Goal: Task Accomplishment & Management: Manage account settings

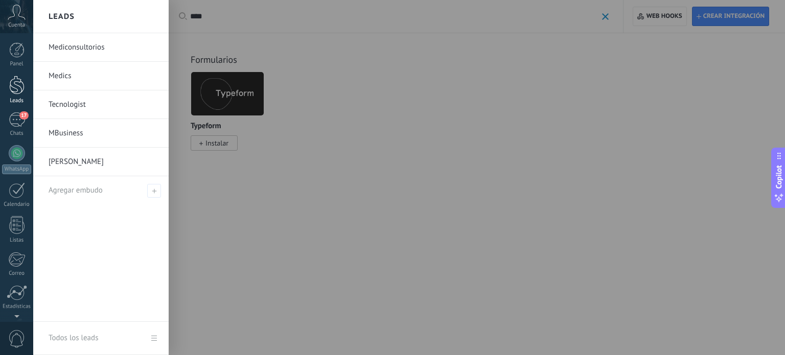
click at [13, 79] on div at bounding box center [16, 85] width 15 height 19
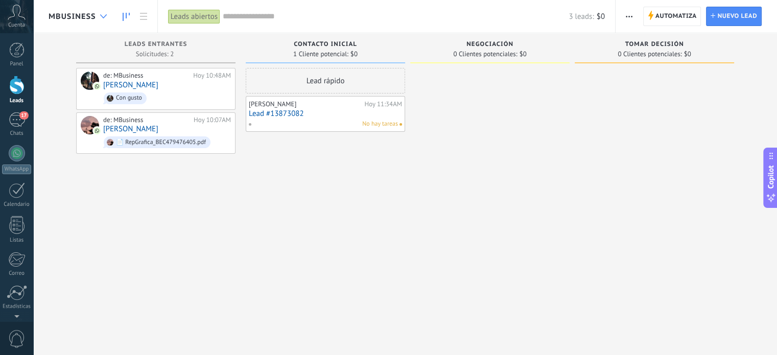
click at [104, 16] on icon at bounding box center [103, 16] width 7 height 4
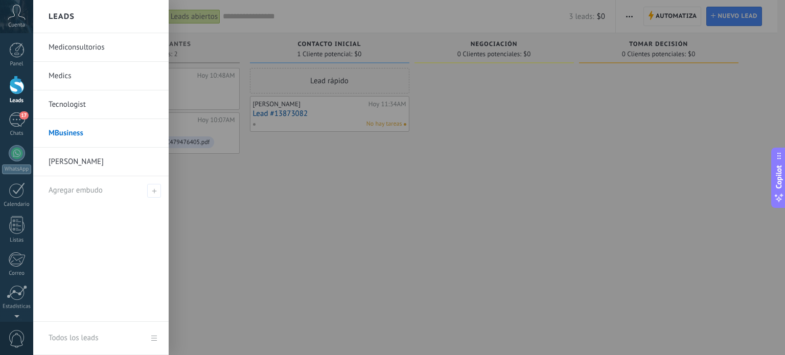
click at [85, 155] on link "[PERSON_NAME]" at bounding box center [104, 162] width 110 height 29
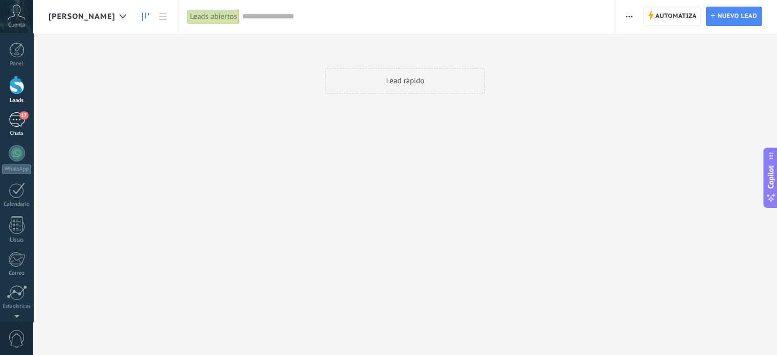
click at [21, 114] on span "17" at bounding box center [23, 115] width 9 height 8
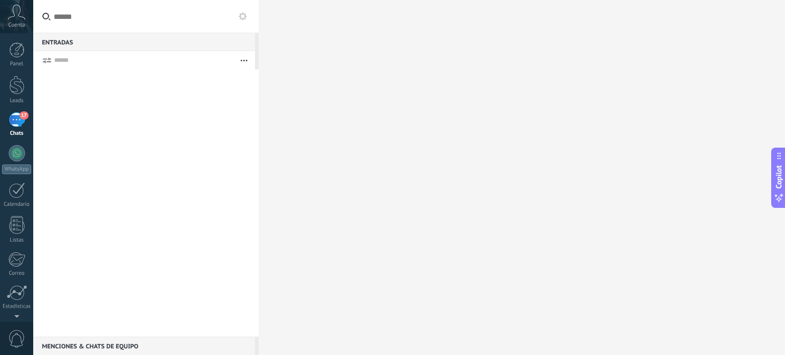
click at [25, 118] on span "17" at bounding box center [23, 115] width 9 height 8
click at [19, 122] on div "17" at bounding box center [17, 119] width 16 height 15
click at [16, 94] on div at bounding box center [16, 85] width 15 height 19
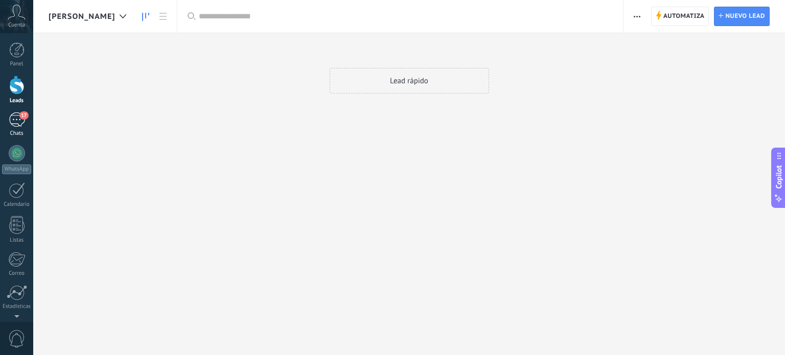
click at [19, 121] on div "17" at bounding box center [17, 119] width 16 height 15
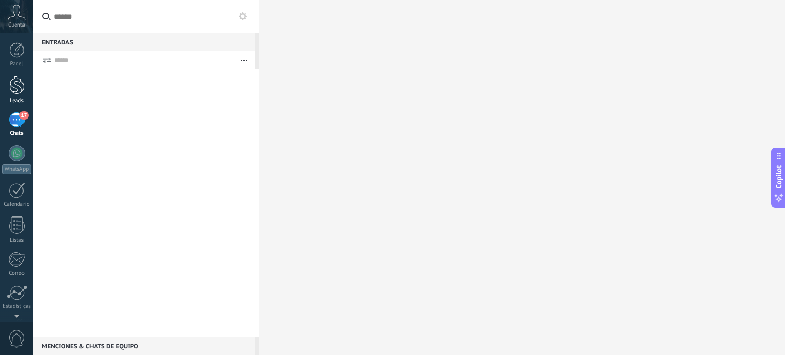
click at [23, 88] on div at bounding box center [16, 85] width 15 height 19
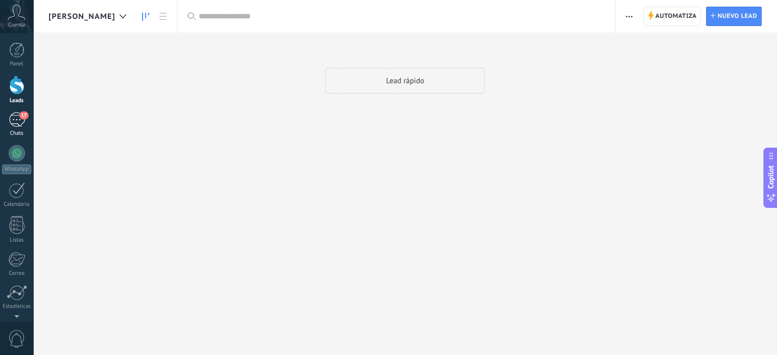
click at [15, 115] on div "17" at bounding box center [17, 119] width 16 height 15
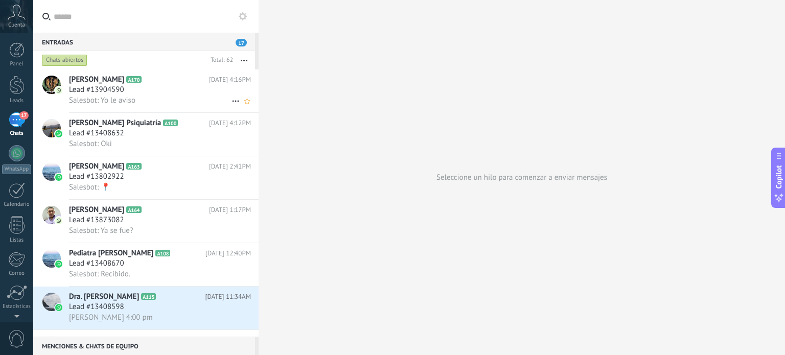
click at [127, 93] on h3 "Lead #13904590" at bounding box center [99, 90] width 60 height 10
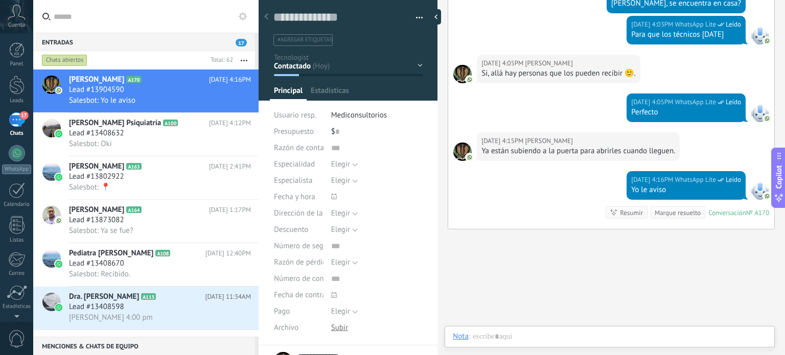
scroll to position [15, 0]
click at [99, 142] on span "Salesbot: Oki" at bounding box center [90, 144] width 43 height 10
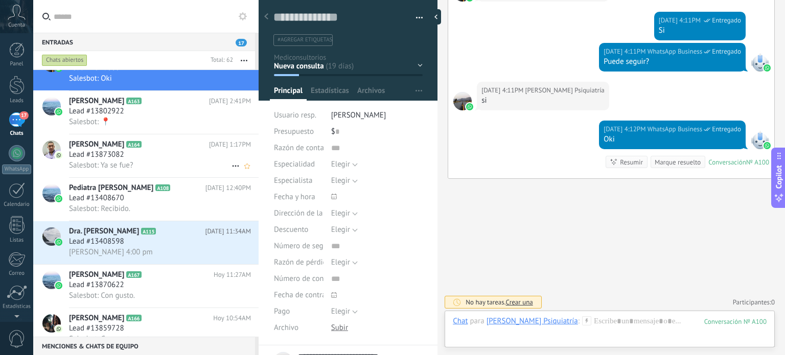
scroll to position [102, 0]
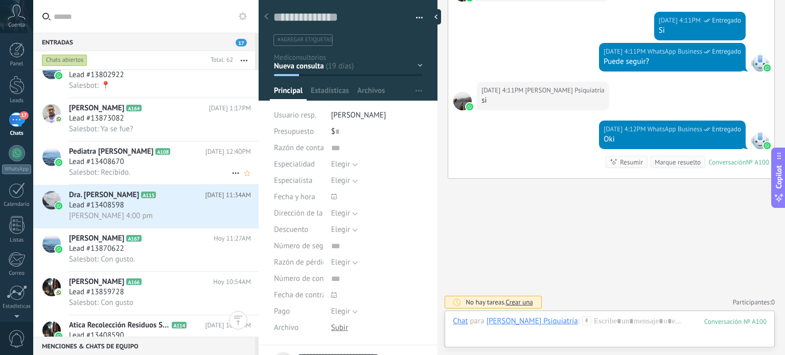
click at [112, 160] on span "Lead #13408670" at bounding box center [96, 162] width 55 height 10
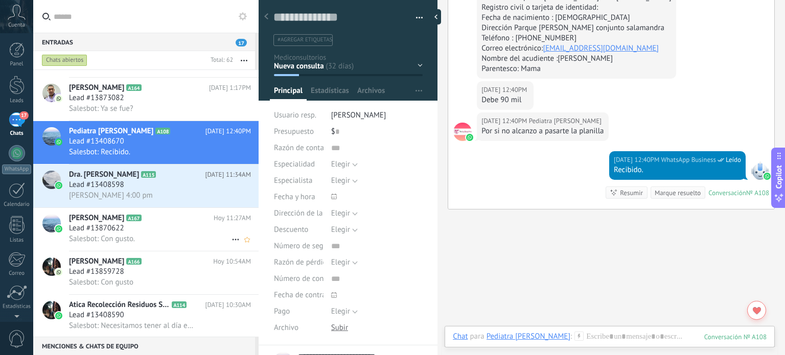
scroll to position [204, 0]
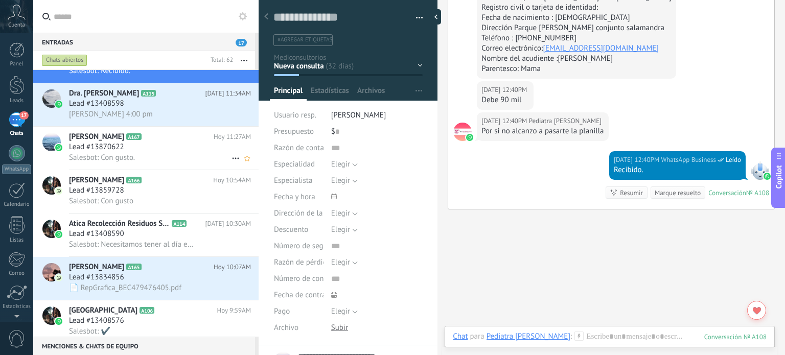
click at [100, 158] on span "Salesbot: Con gusto." at bounding box center [102, 158] width 66 height 10
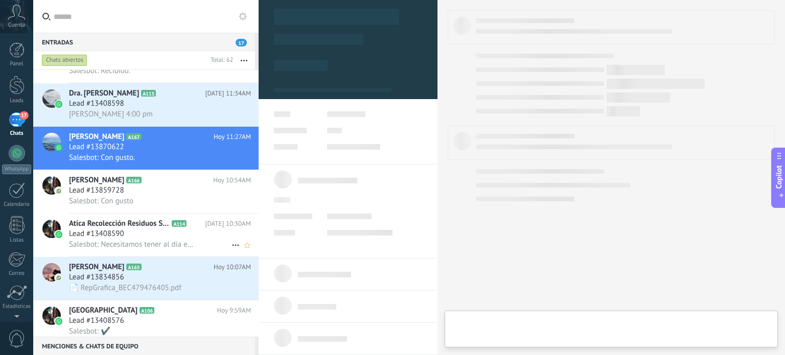
type textarea "**********"
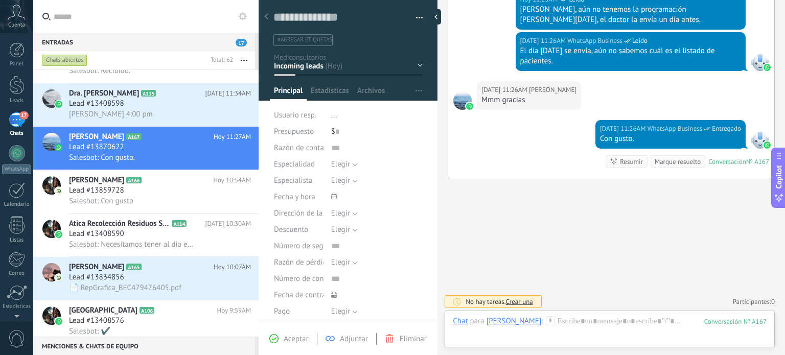
click at [472, 74] on div "Hoy 11:26AM WhatsApp Business Leído El día jueves se envía, aún no sabemos cuál…" at bounding box center [611, 56] width 326 height 49
